Goal: Entertainment & Leisure: Consume media (video, audio)

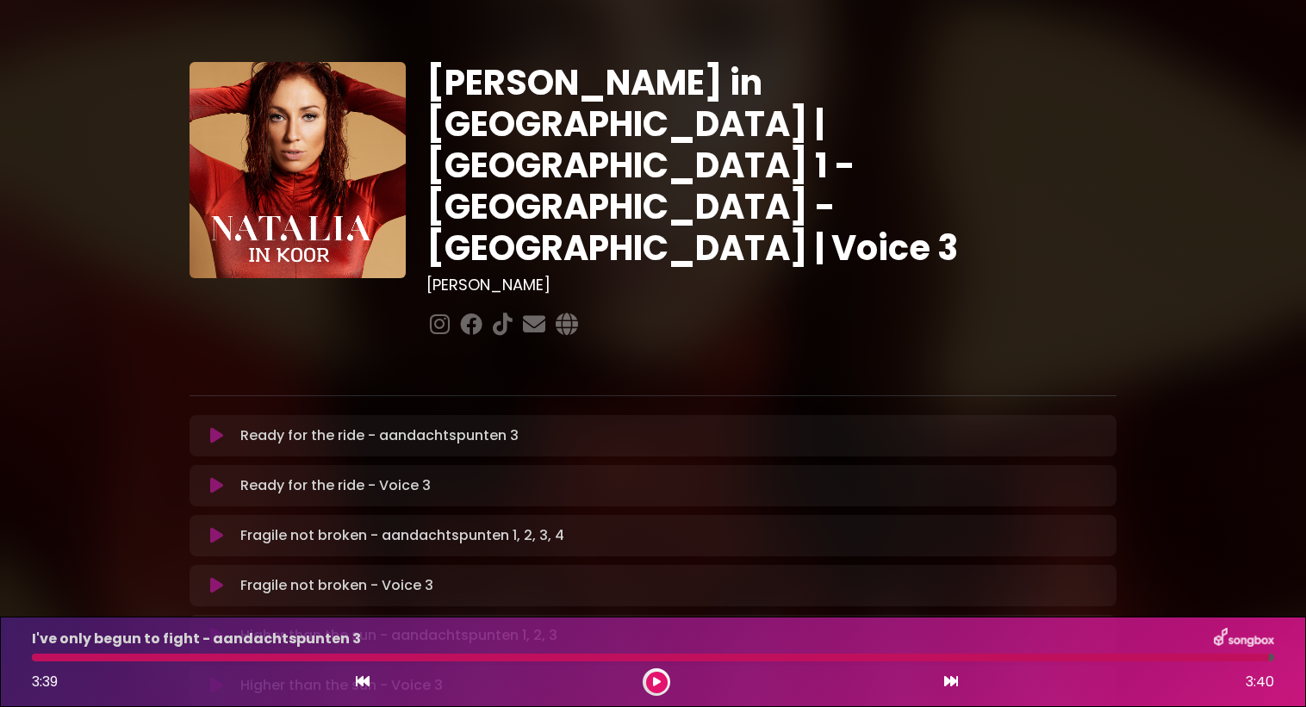
scroll to position [997, 0]
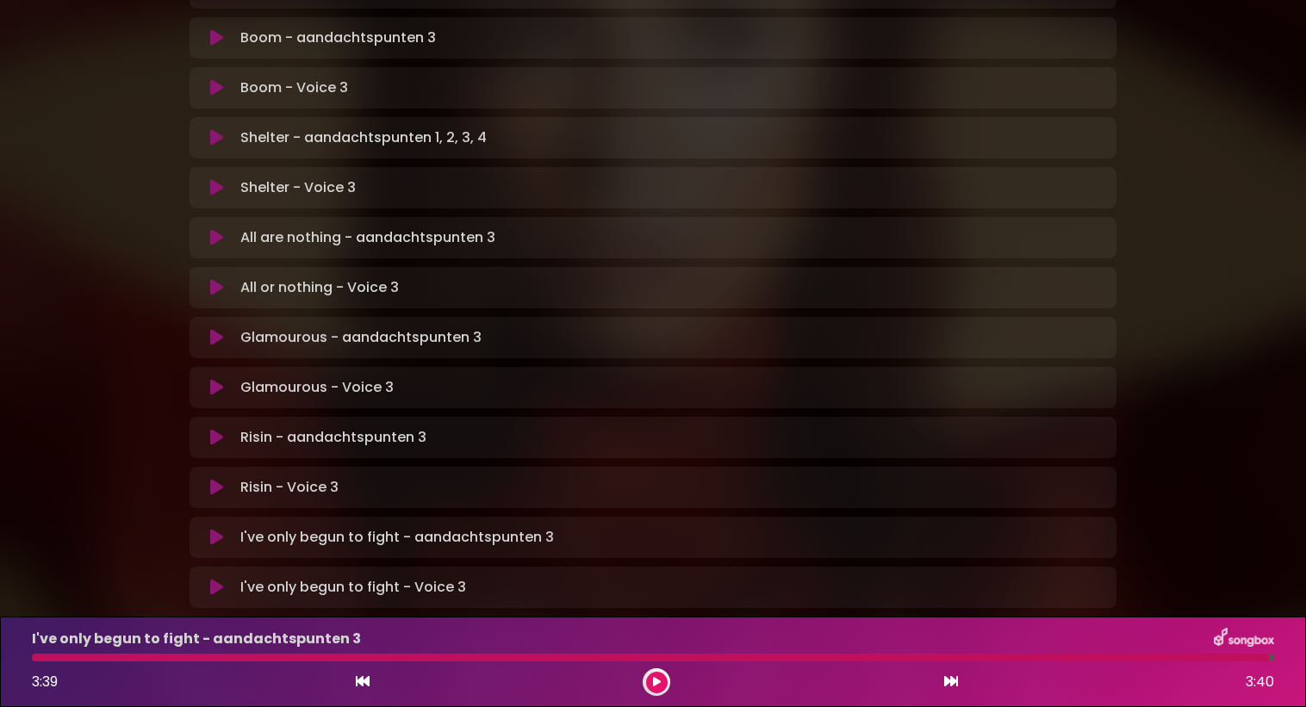
click at [214, 529] on icon at bounding box center [216, 537] width 13 height 17
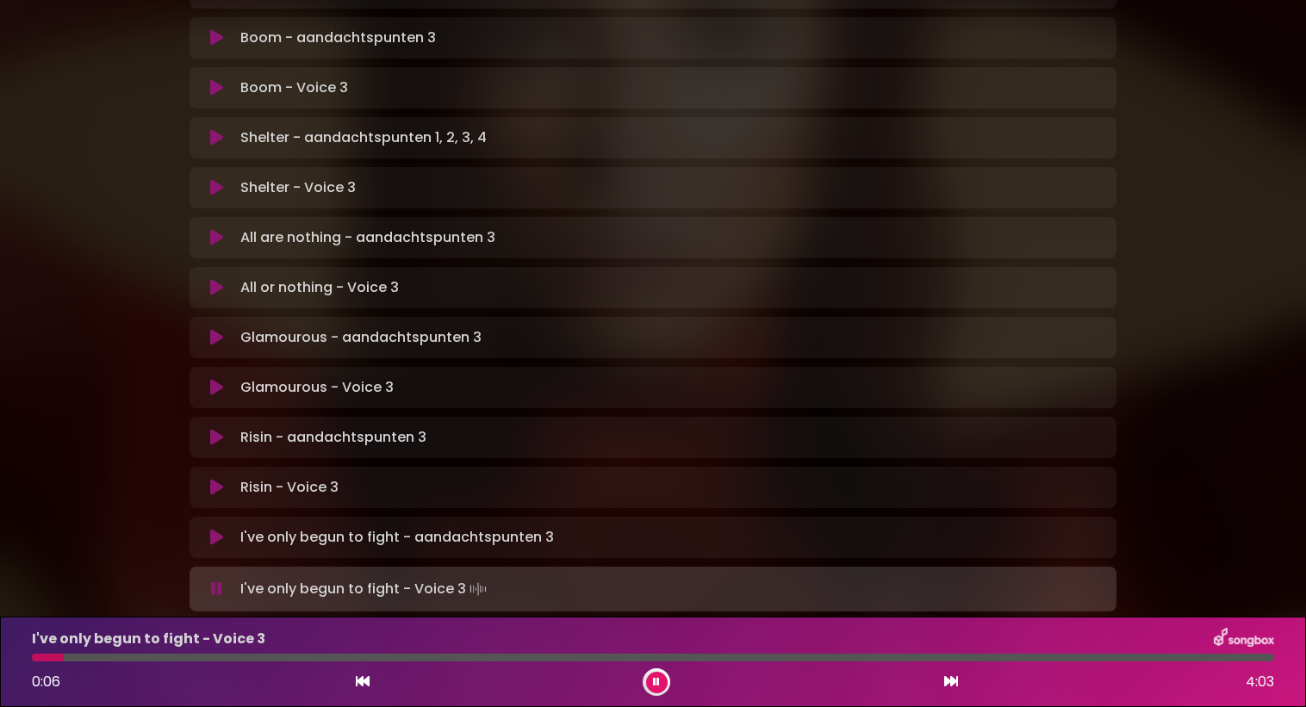
click at [210, 529] on icon at bounding box center [216, 537] width 13 height 17
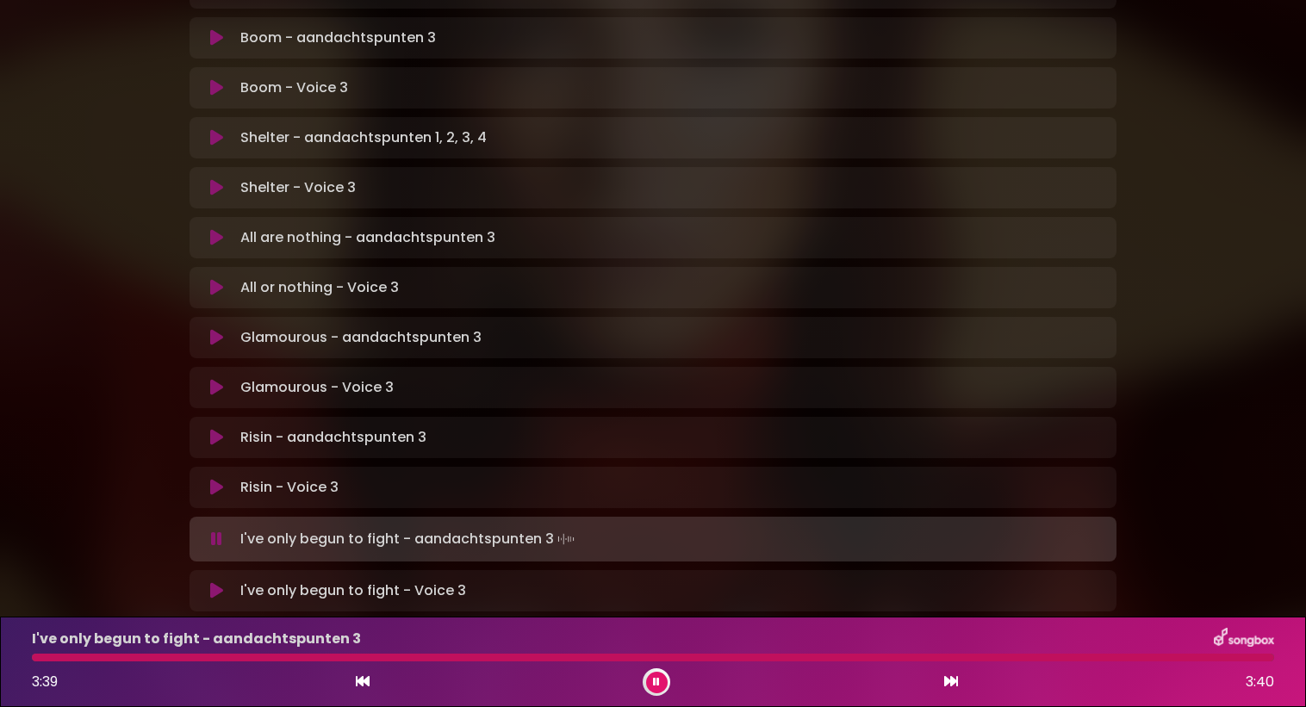
click at [208, 570] on div "I've only begun to fight - Voice 3 Loading Track... Name Email" at bounding box center [652, 590] width 927 height 41
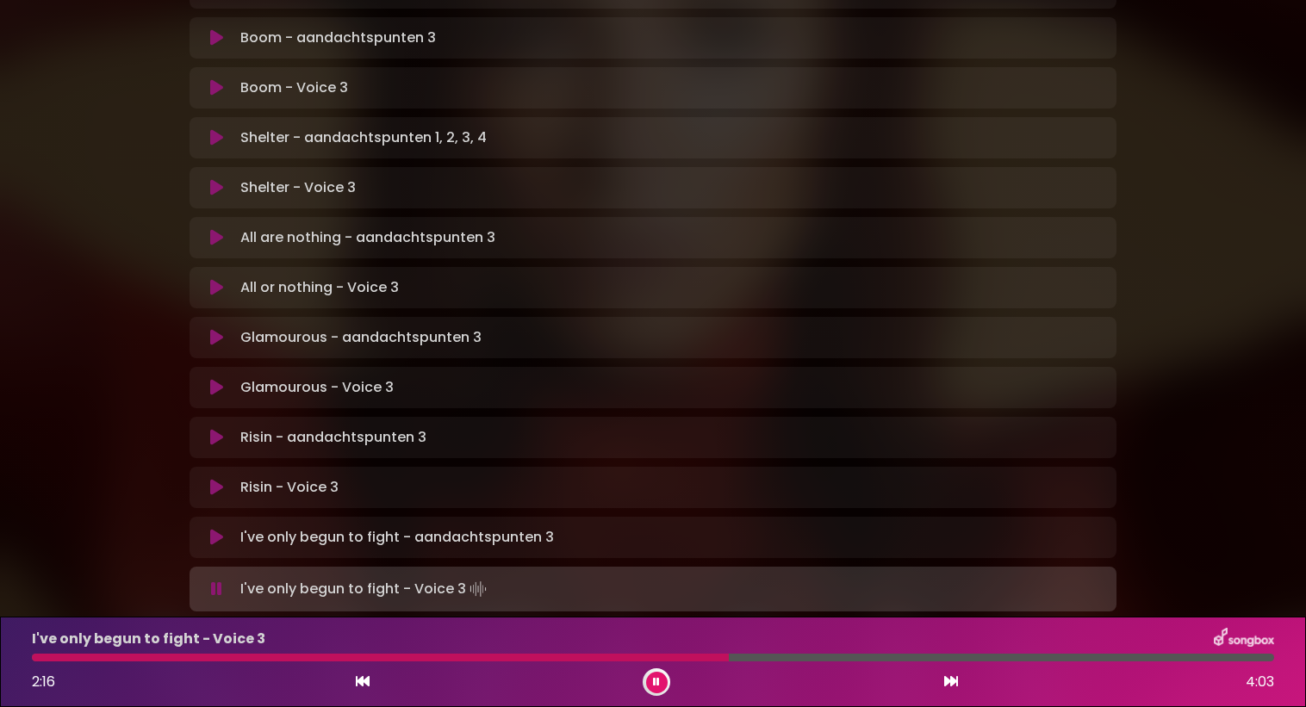
drag, startPoint x: 773, startPoint y: 657, endPoint x: 726, endPoint y: 657, distance: 47.4
click at [726, 657] on div at bounding box center [380, 658] width 697 height 8
drag, startPoint x: 746, startPoint y: 658, endPoint x: 681, endPoint y: 664, distance: 64.9
click at [681, 664] on div "I've only begun to fight - Voice 3 2:09 4:03" at bounding box center [653, 662] width 1263 height 68
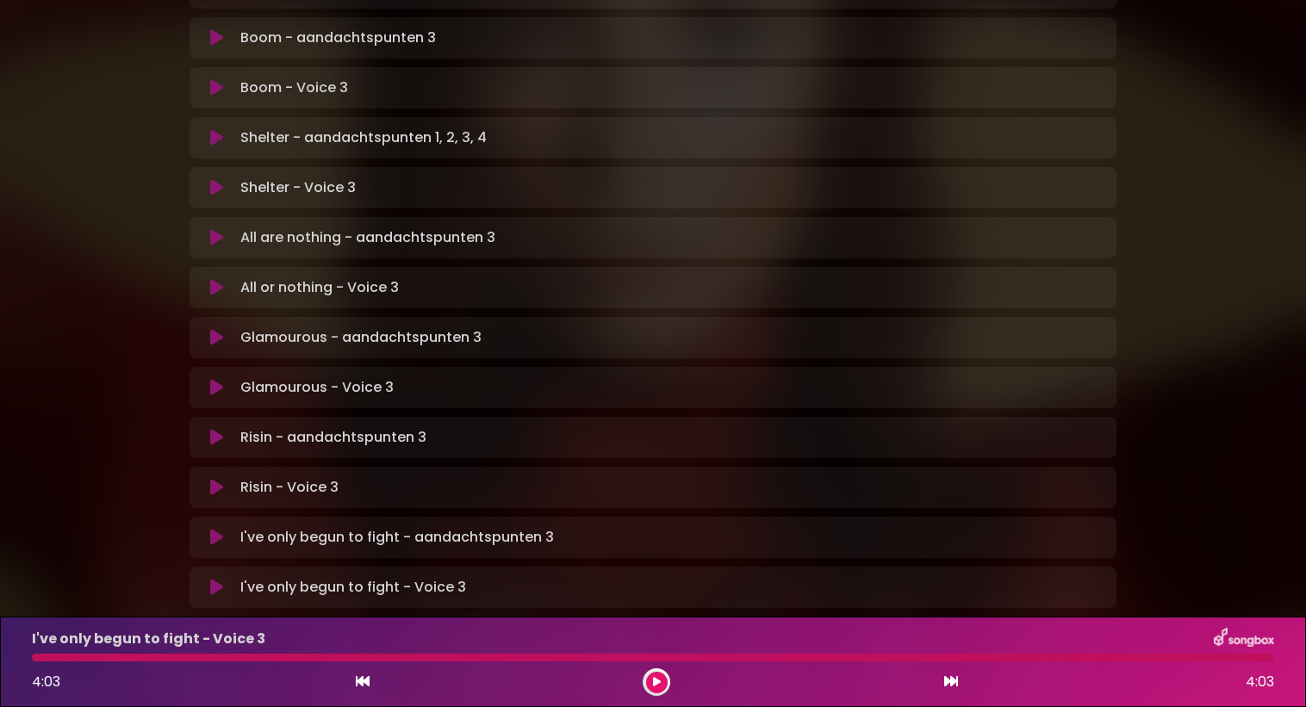
click at [623, 659] on div at bounding box center [653, 658] width 1242 height 8
click at [593, 659] on div at bounding box center [653, 658] width 1242 height 8
click at [1258, 667] on div "I've only begun to fight - Voice 3 4:03 4:03" at bounding box center [653, 662] width 1263 height 68
drag, startPoint x: 1258, startPoint y: 667, endPoint x: 664, endPoint y: 663, distance: 594.3
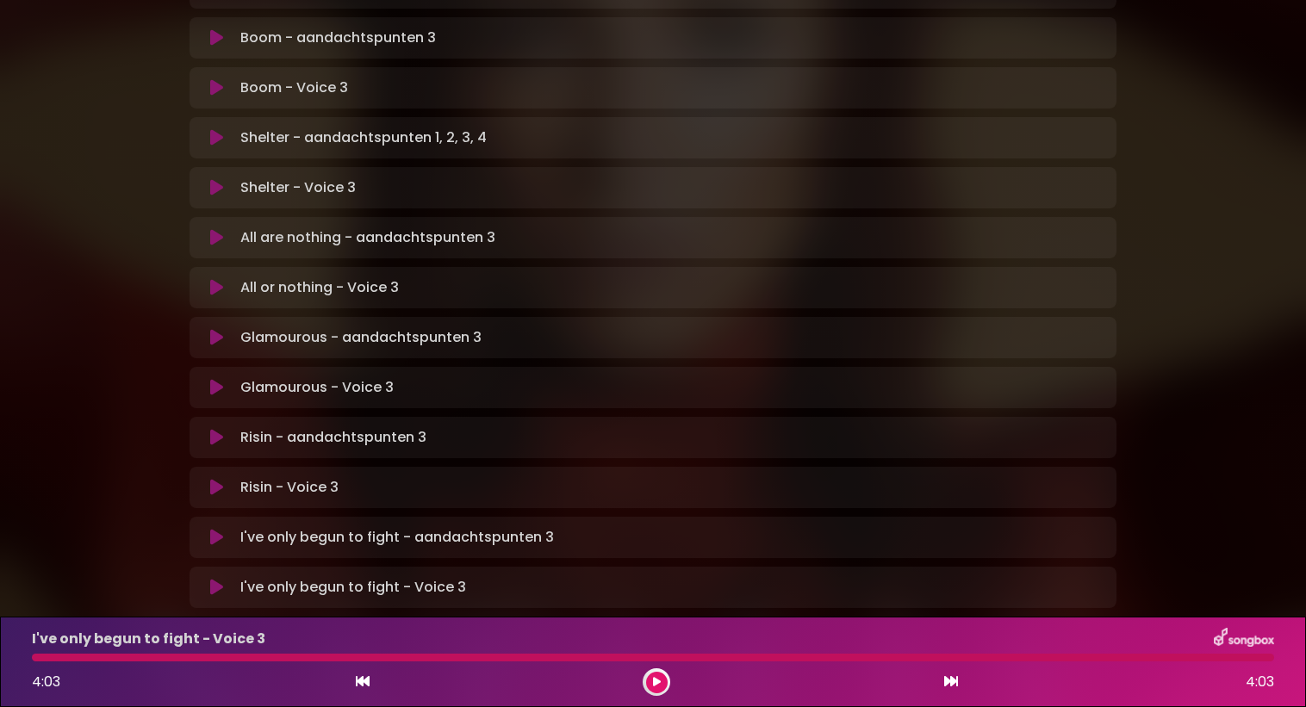
click at [664, 663] on div "I've only begun to fight - Voice 3 4:03 4:03" at bounding box center [653, 662] width 1263 height 68
click at [661, 686] on button at bounding box center [657, 683] width 22 height 22
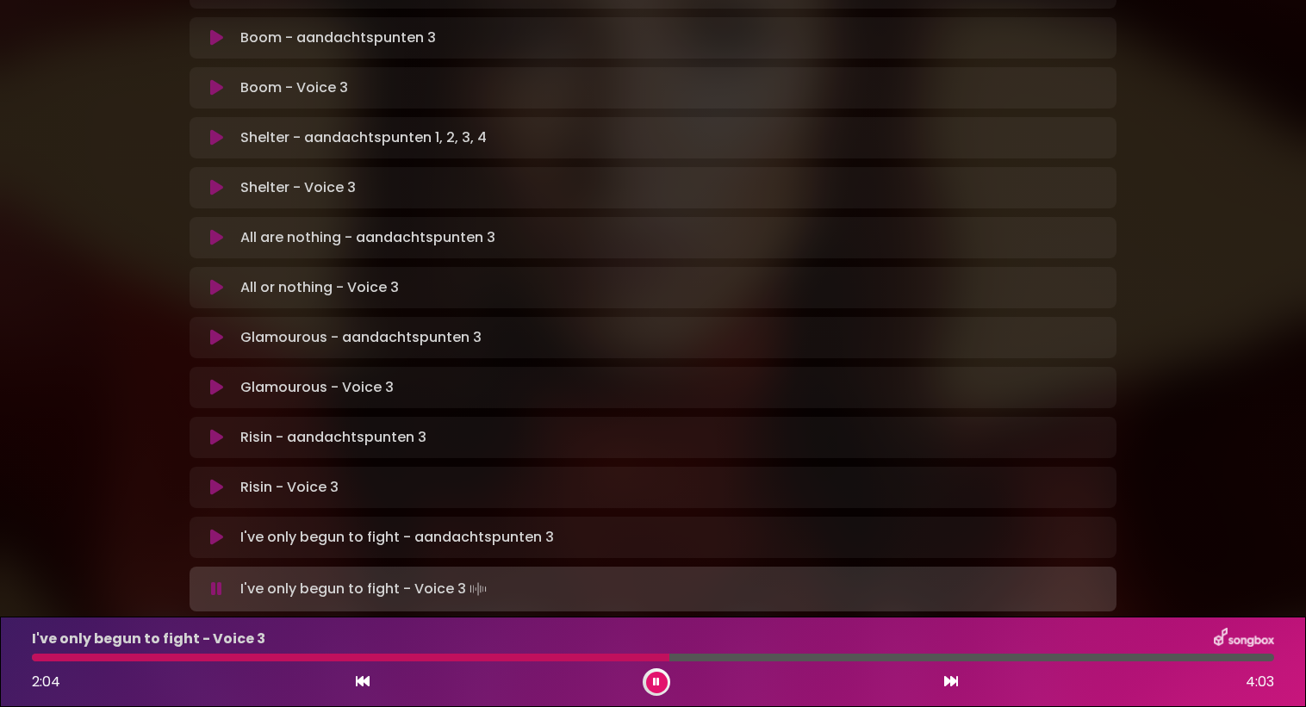
click at [588, 651] on div "I've only begun to fight - Voice 3 2:04 4:03" at bounding box center [653, 662] width 1263 height 68
click at [577, 656] on div at bounding box center [353, 658] width 643 height 8
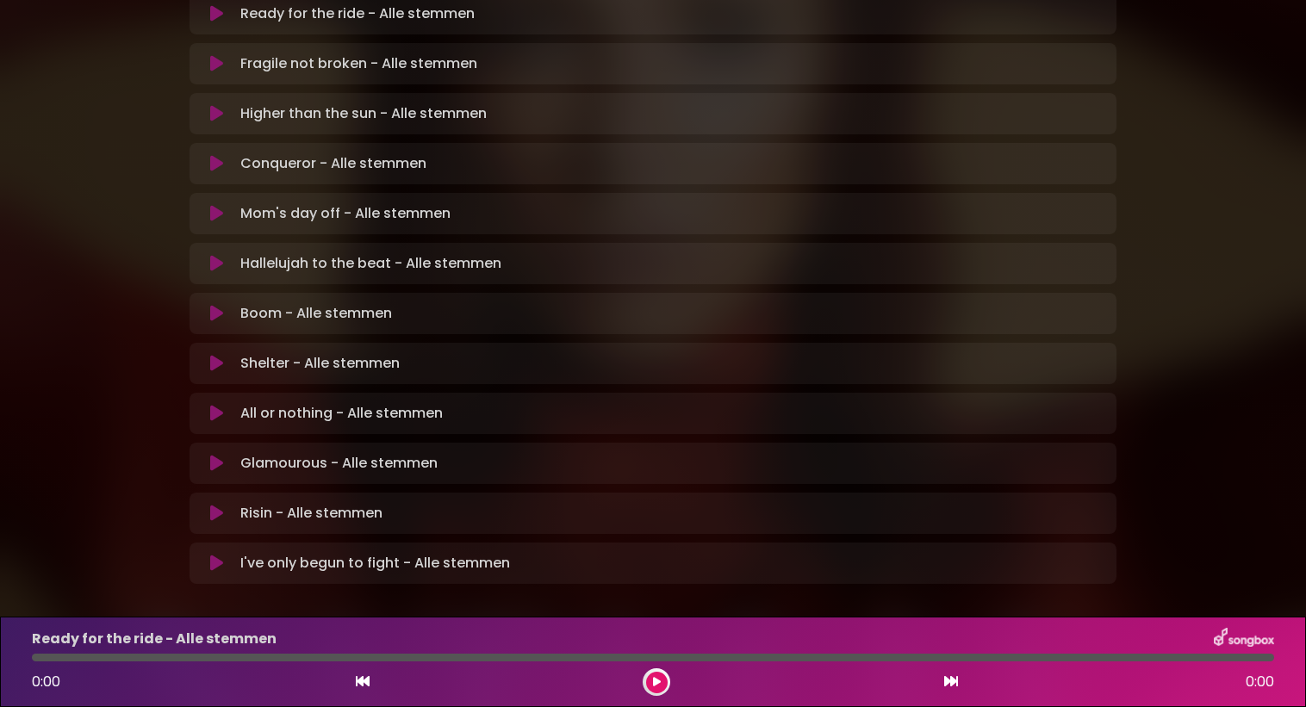
scroll to position [435, 0]
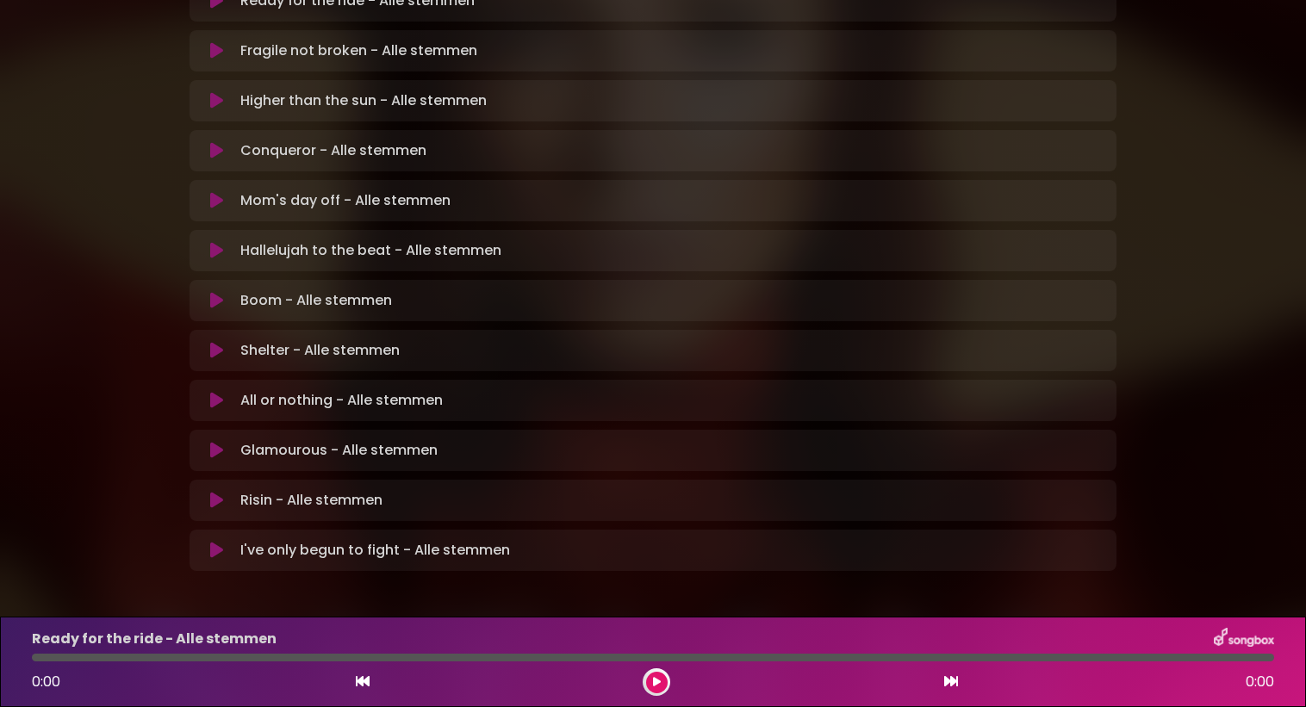
click at [212, 542] on icon at bounding box center [216, 550] width 13 height 17
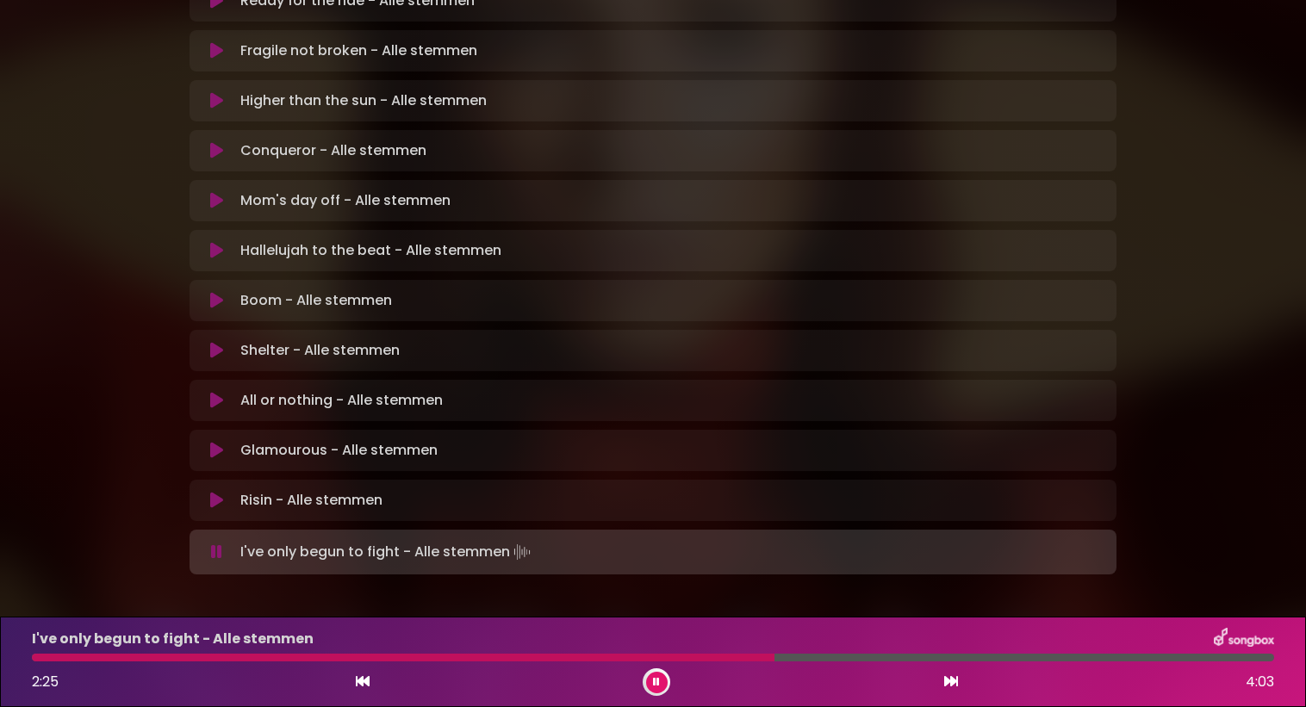
drag, startPoint x: 767, startPoint y: 654, endPoint x: 745, endPoint y: 656, distance: 22.5
click at [745, 656] on div "I've only begun to fight - Alle stemmen 2:25 4:03" at bounding box center [653, 662] width 1263 height 68
click at [745, 656] on div at bounding box center [404, 658] width 744 height 8
click at [730, 652] on div "I've only begun to fight - Alle stemmen 2:20 4:03" at bounding box center [653, 662] width 1263 height 68
click at [728, 655] on div at bounding box center [394, 658] width 725 height 8
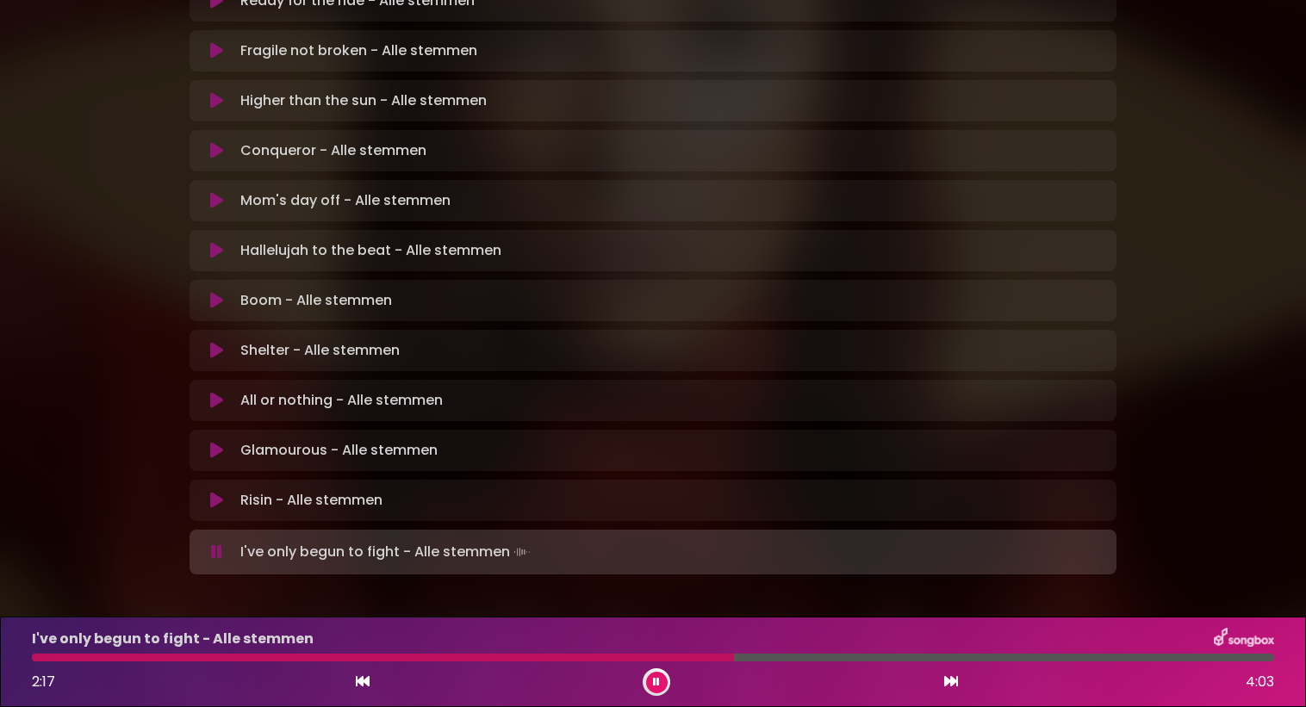
click at [701, 662] on div "I've only begun to fight - Alle stemmen 2:17 4:03" at bounding box center [653, 662] width 1263 height 68
click at [696, 657] on div at bounding box center [385, 658] width 707 height 8
